Goal: Task Accomplishment & Management: Complete application form

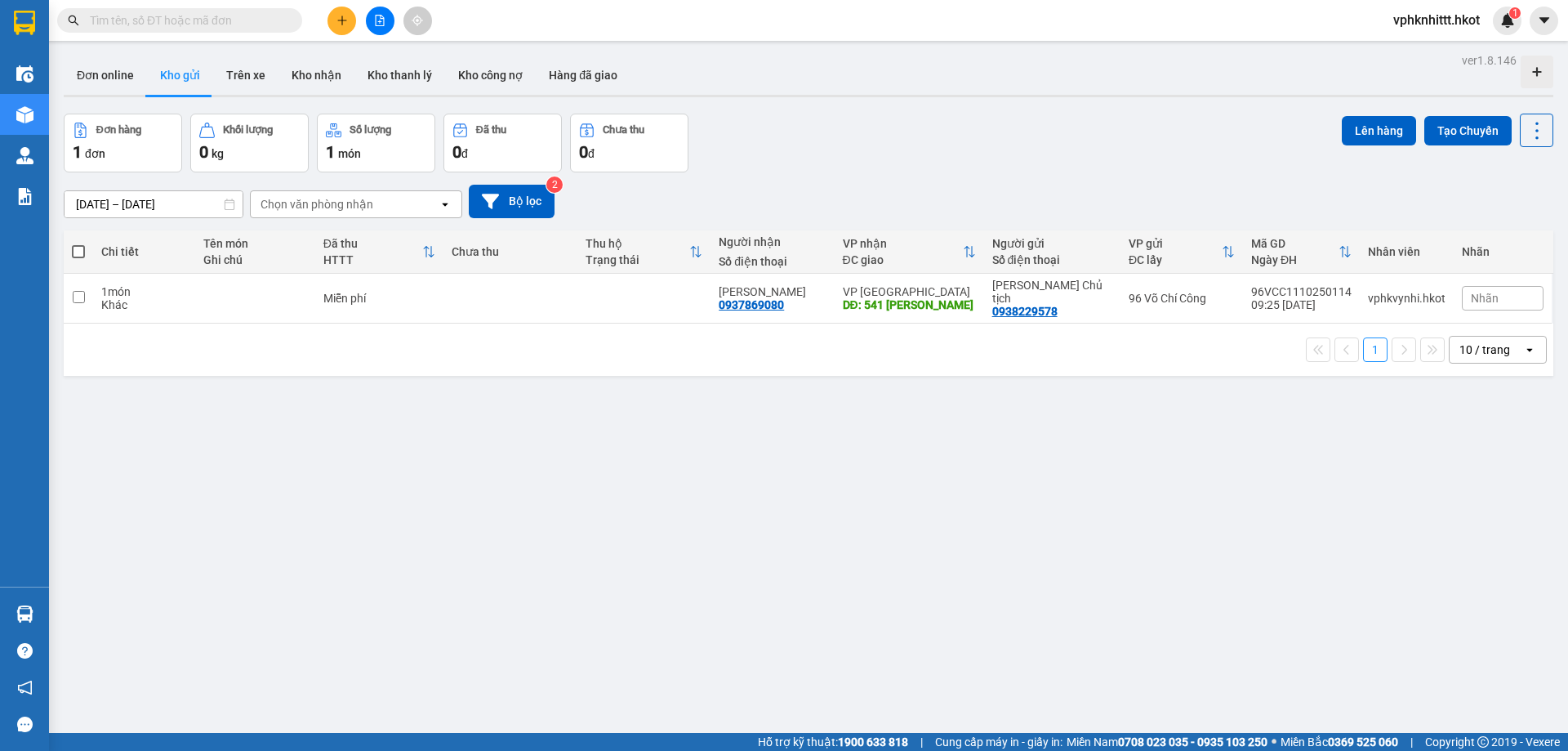
click at [241, 21] on input "text" at bounding box center [185, 21] width 193 height 18
paste input "0789140434"
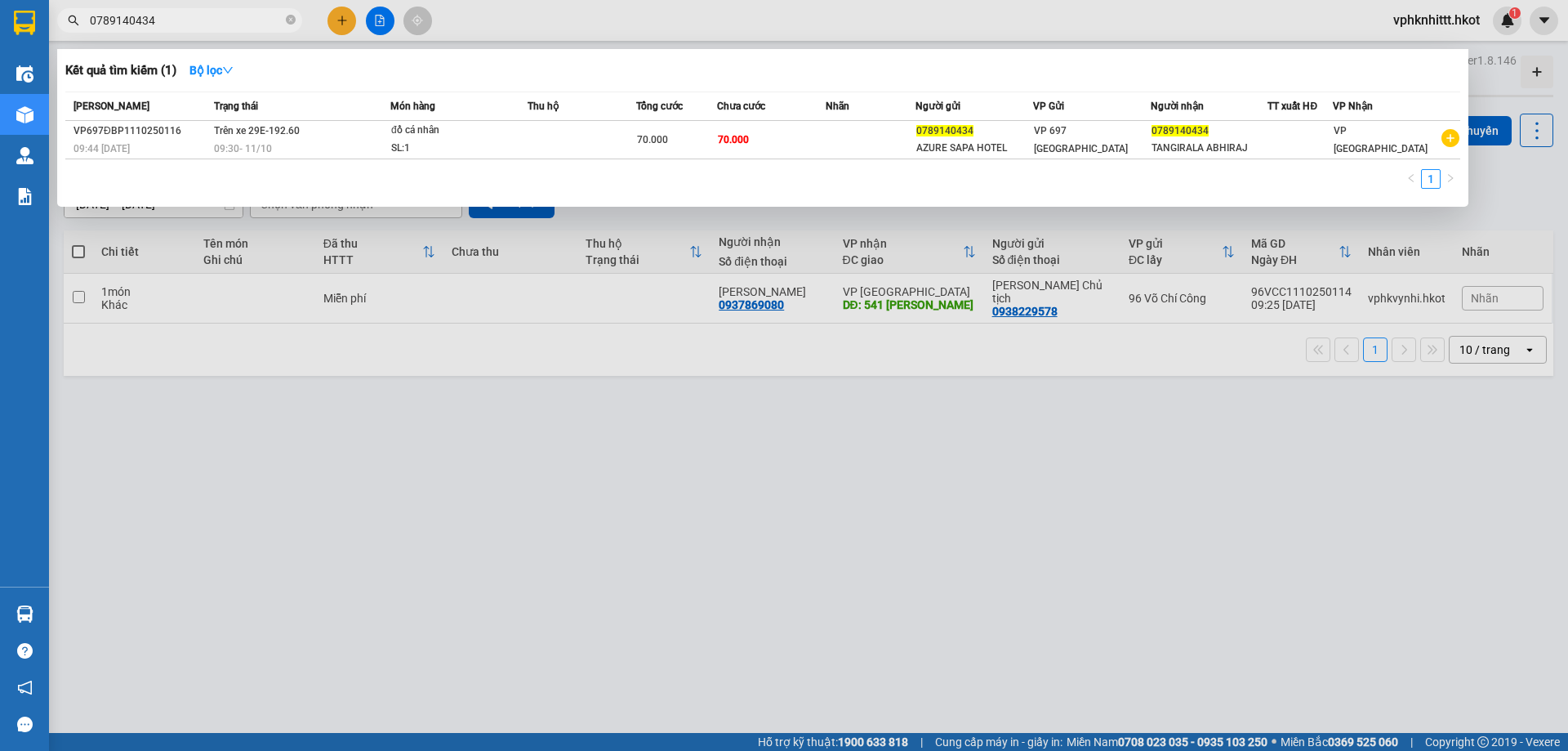
type input "0789140434"
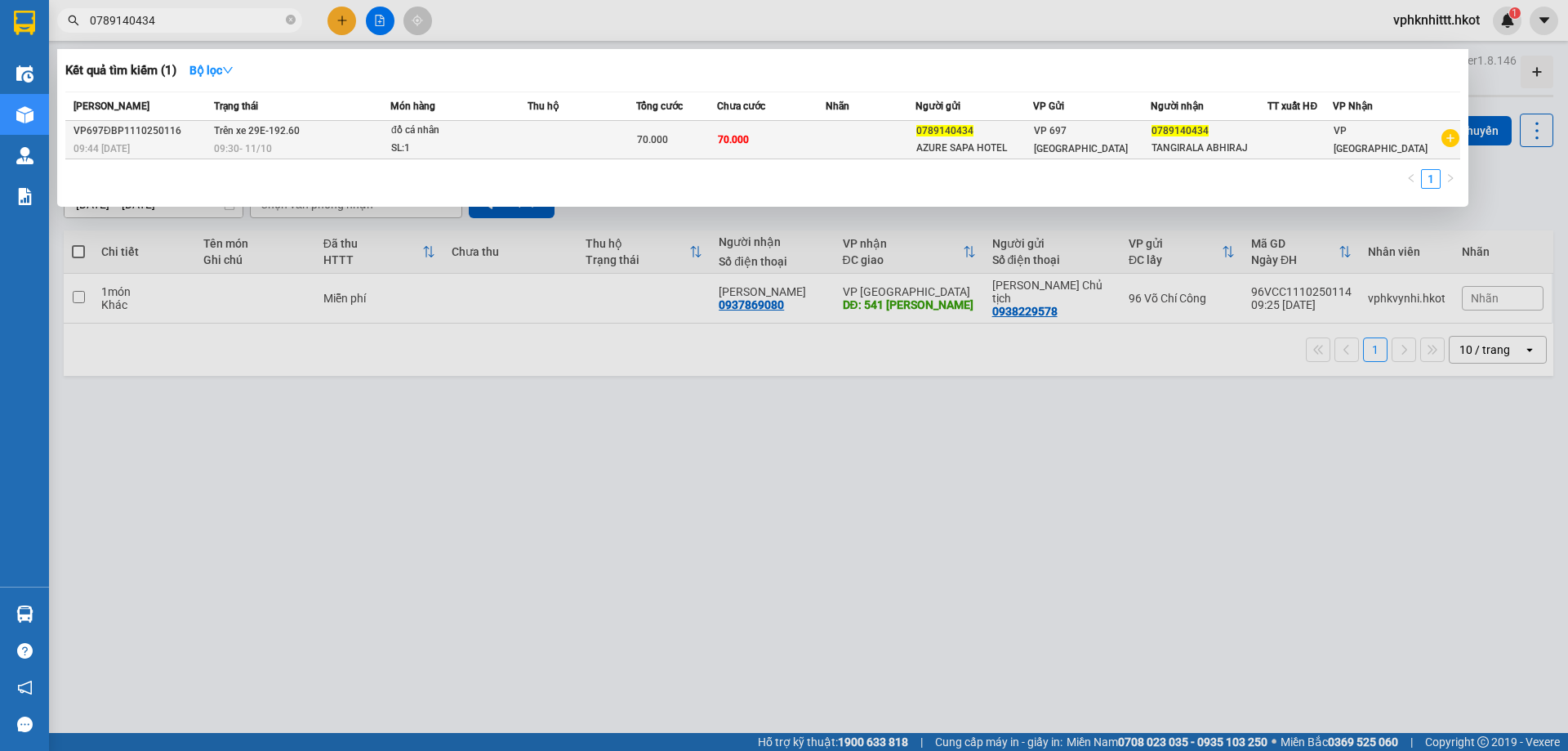
click at [892, 130] on td at bounding box center [871, 140] width 90 height 38
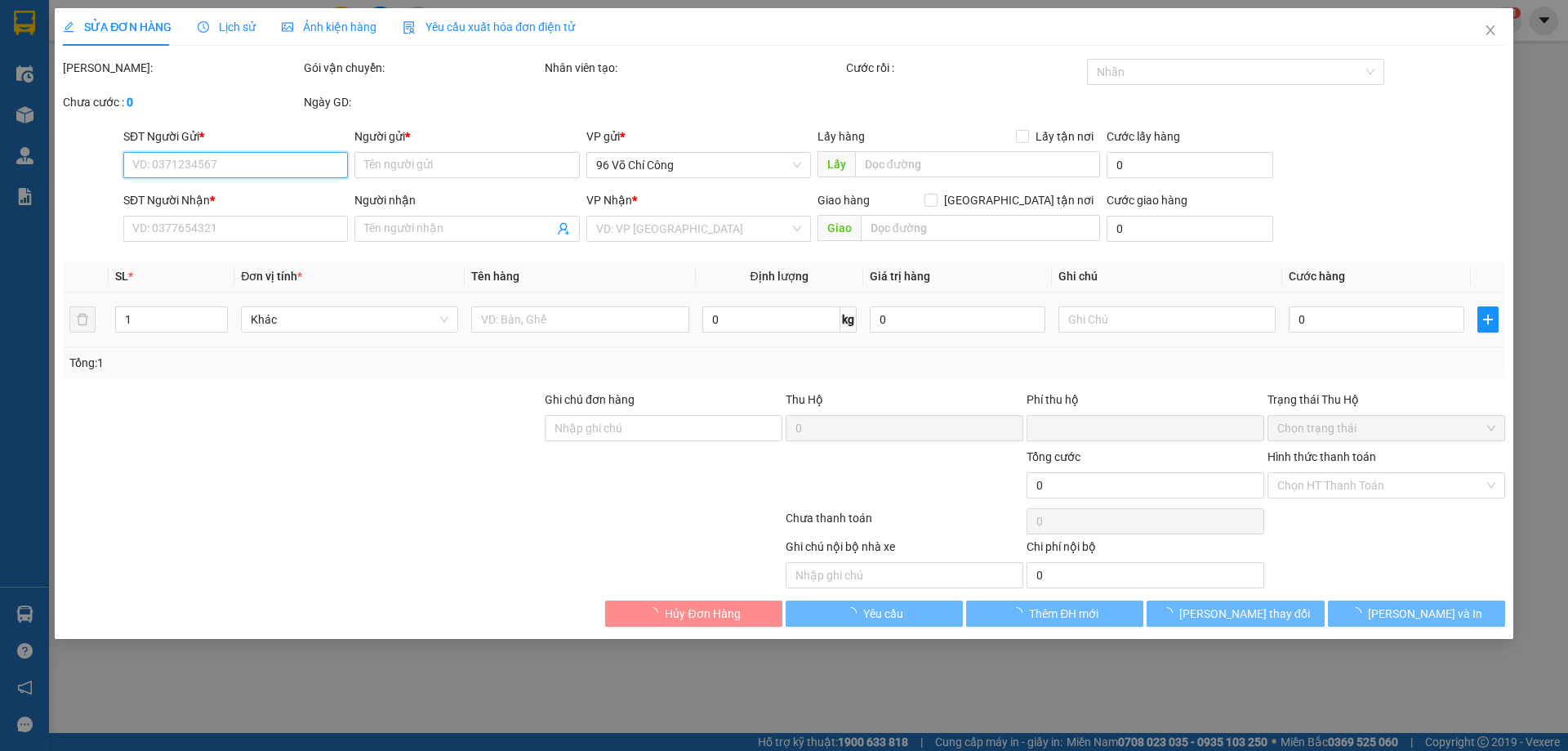
type input "0789140434"
type input "AZURE SAPA HOTEL"
type input "0789140434"
type input "TANGIRALA ABHIRAJ"
type input "0"
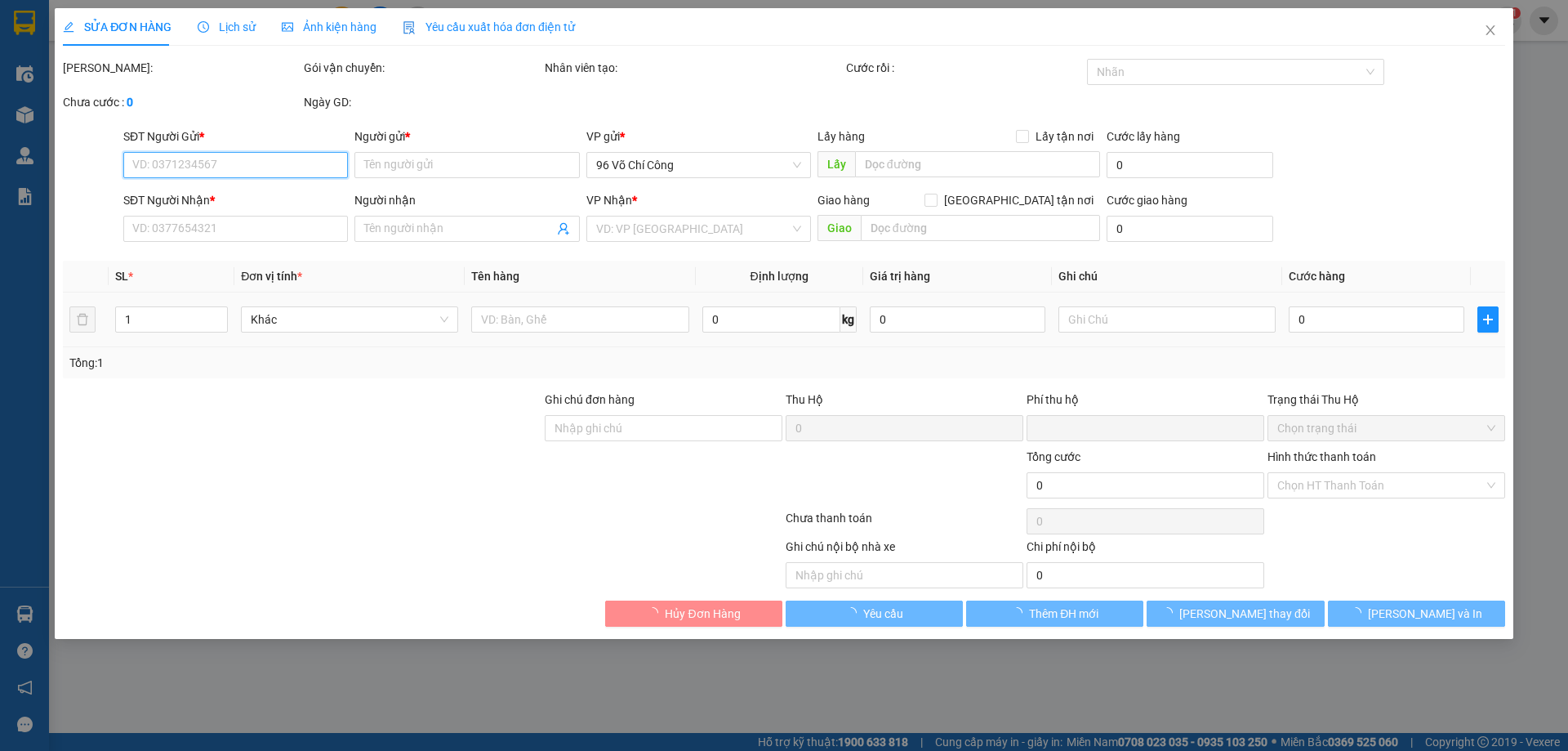
type input "70.000"
